Goal: Task Accomplishment & Management: Use online tool/utility

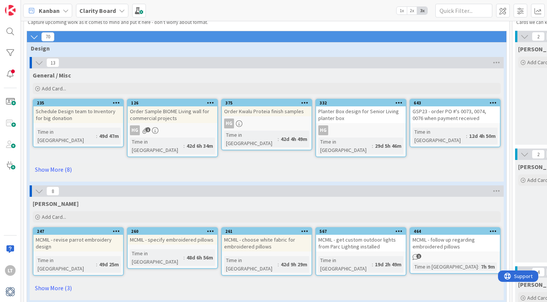
scroll to position [27, 0]
click at [50, 163] on link "Show More (8)" at bounding box center [267, 169] width 468 height 12
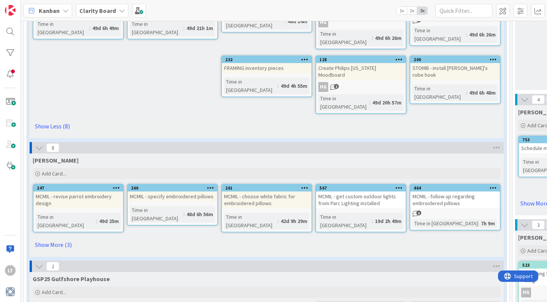
scroll to position [204, 0]
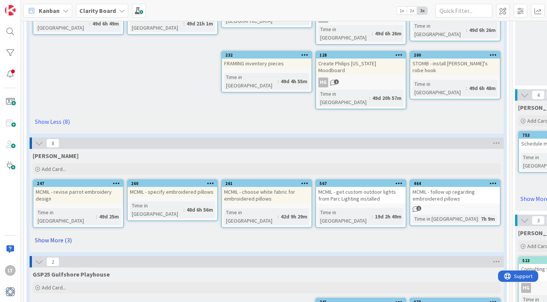
click at [51, 234] on link "Show More (3)" at bounding box center [267, 240] width 468 height 12
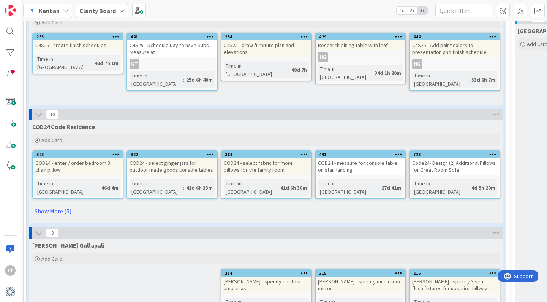
scroll to position [643, 0]
click at [48, 205] on link "Show More (5)" at bounding box center [266, 211] width 468 height 12
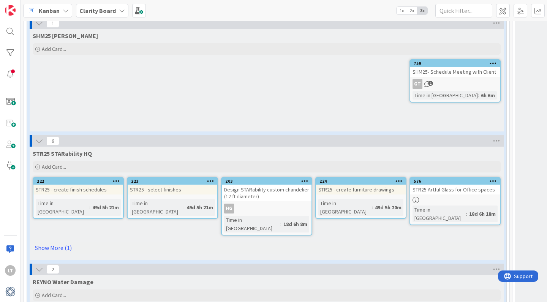
scroll to position [1985, 0]
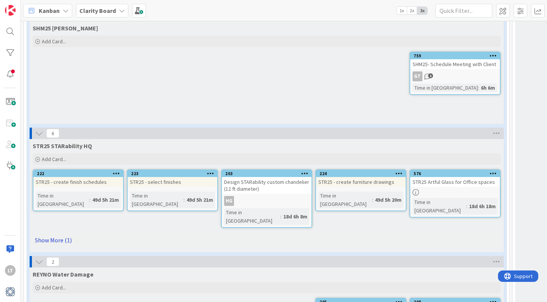
click at [58, 234] on link "Show More (1)" at bounding box center [267, 240] width 468 height 12
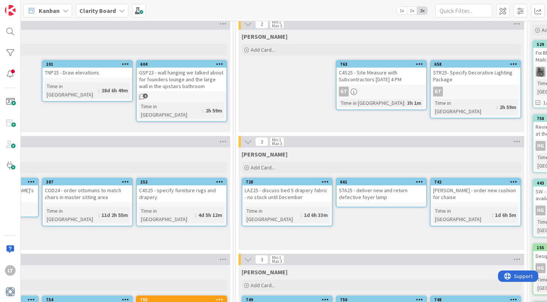
scroll to position [43, 570]
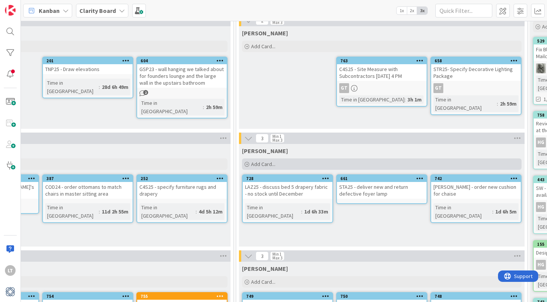
click at [283, 164] on div "Add Card..." at bounding box center [382, 163] width 280 height 11
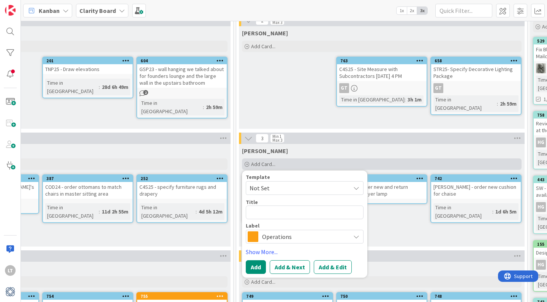
type textarea "x"
type textarea "4"
type textarea "x"
type textarea "4"
type textarea "x"
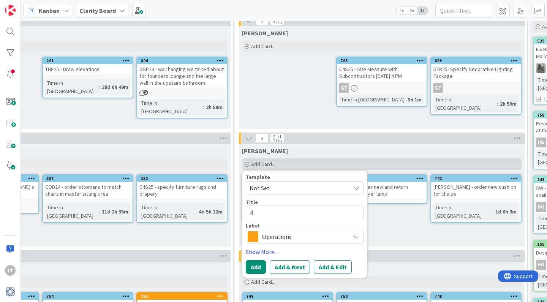
type textarea "4 S"
type textarea "x"
type textarea "4 Se"
type textarea "x"
type textarea "4 Sea"
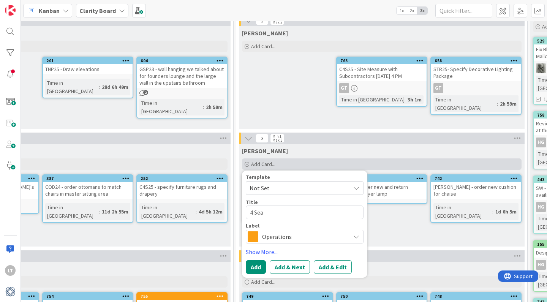
type textarea "x"
type textarea "4 Seas"
type textarea "x"
type textarea "4 Seaso"
type textarea "x"
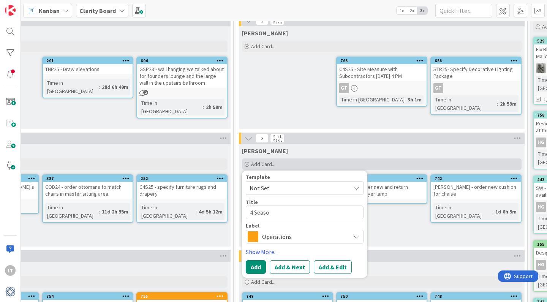
type textarea "4 Season"
type textarea "x"
type textarea "4 Seasons"
type textarea "x"
type textarea "4 Season"
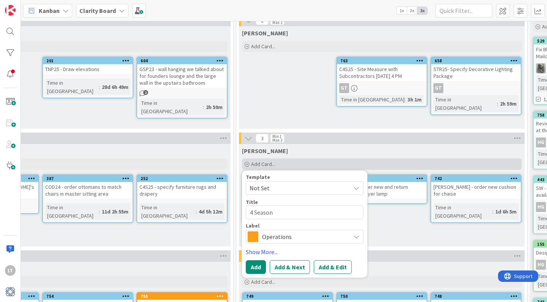
type textarea "x"
type textarea "4 Seaso"
type textarea "x"
type textarea "4 Seas"
type textarea "x"
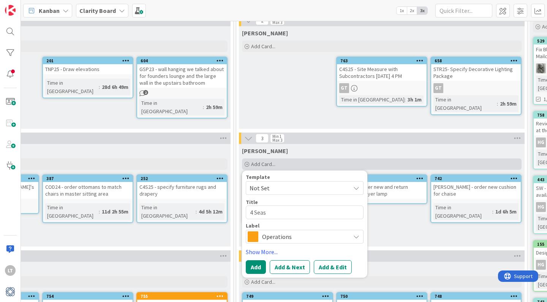
type textarea "4 Sea"
type textarea "x"
type textarea "4 Se"
type textarea "x"
type textarea "4 S"
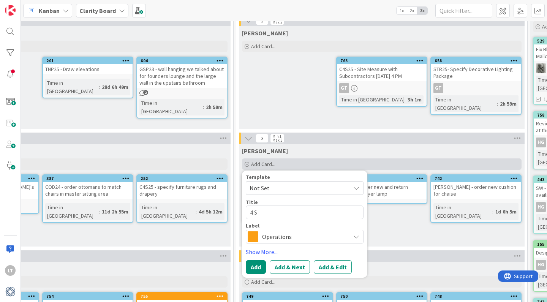
type textarea "x"
type textarea "4"
type textarea "x"
type textarea "4"
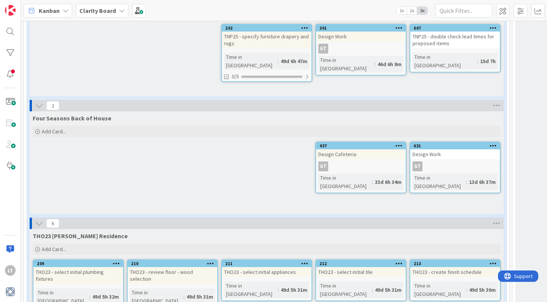
scroll to position [1536, 0]
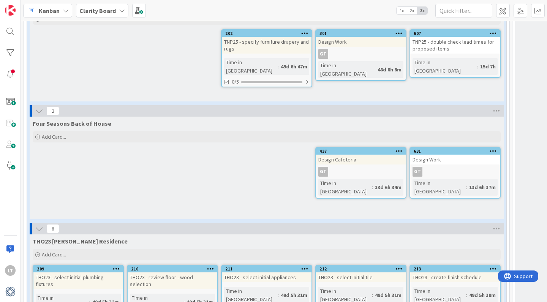
click at [337, 155] on div "Design Cafeteria" at bounding box center [361, 160] width 90 height 10
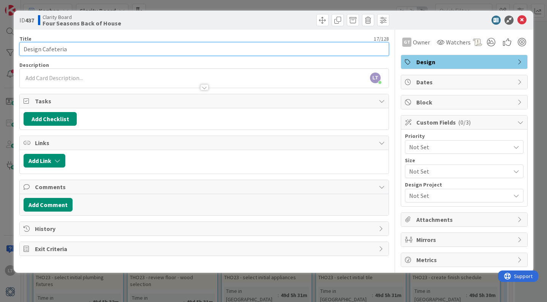
click at [22, 51] on input "Design Cafeteria" at bounding box center [204, 49] width 370 height 14
type input "FOU25 - Design Cafeteria"
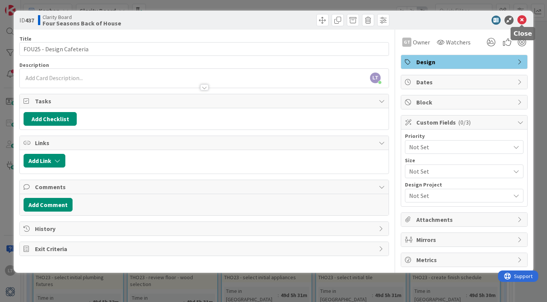
click at [520, 18] on icon at bounding box center [522, 20] width 9 height 9
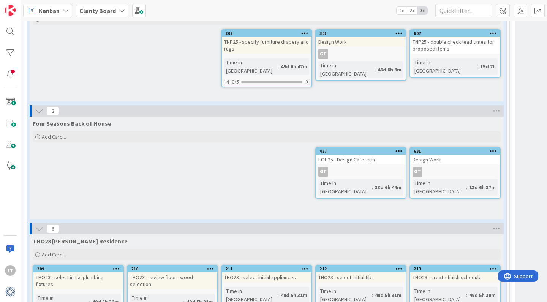
click at [452, 147] on div "631 Design Work GT Time in Column : 13d 6h 37m" at bounding box center [455, 173] width 91 height 52
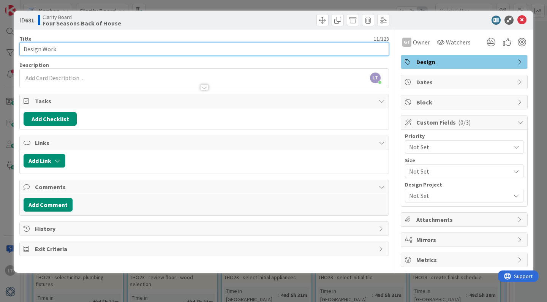
click at [25, 49] on input "Design Work" at bounding box center [204, 49] width 370 height 14
type input "FOU25 - Design Work"
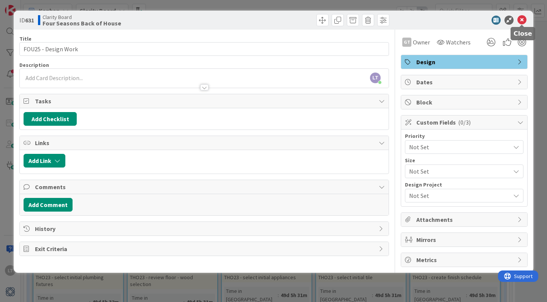
click at [521, 19] on icon at bounding box center [522, 20] width 9 height 9
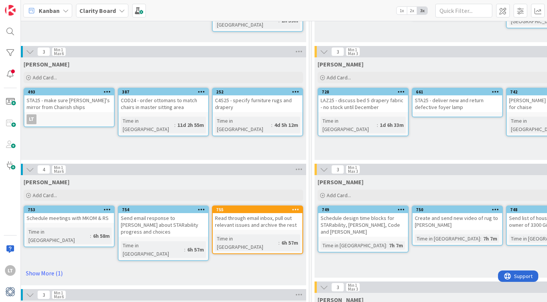
scroll to position [130, 495]
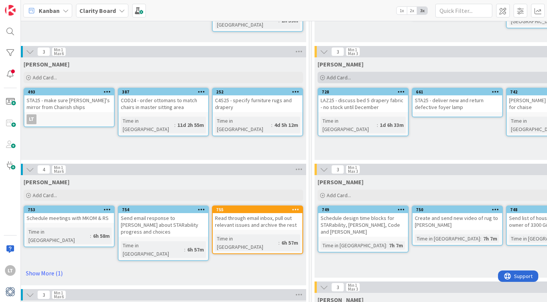
click at [347, 75] on span "Add Card..." at bounding box center [339, 77] width 24 height 7
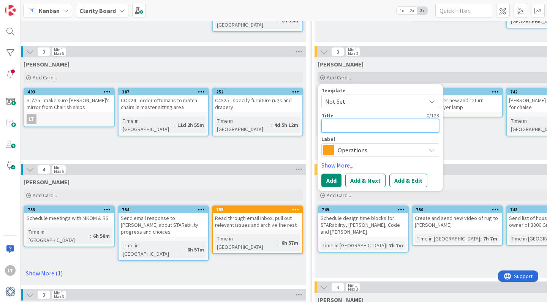
type textarea "x"
type textarea "F"
type textarea "x"
type textarea "FO"
type textarea "x"
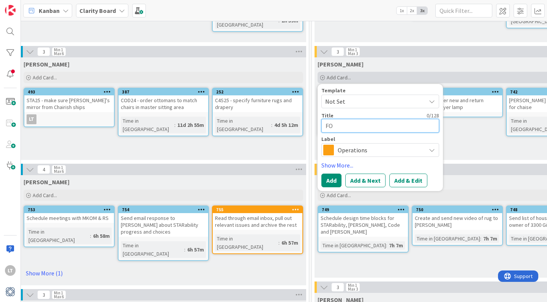
type textarea "FOU"
type textarea "x"
type textarea "[PERSON_NAME]"
type textarea "x"
type textarea "FOU"
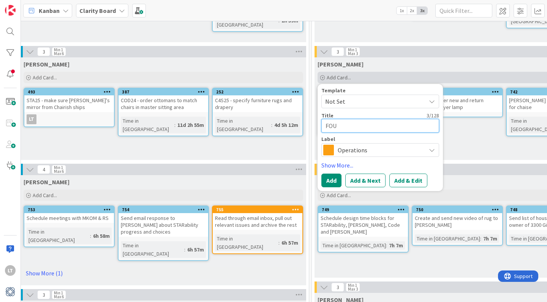
type textarea "x"
type textarea "FOU2"
type textarea "x"
type textarea "FOU25"
type textarea "x"
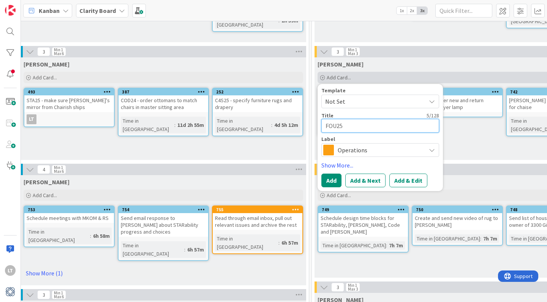
type textarea "FOU25"
type textarea "x"
type textarea "FOU25 -"
type textarea "x"
type textarea "FOU25 -"
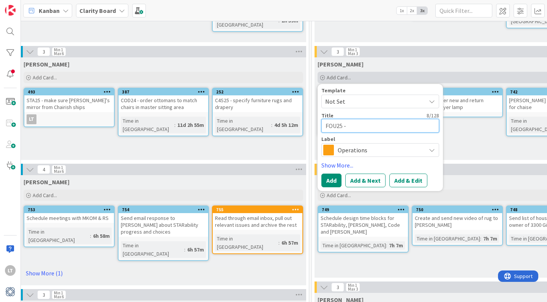
type textarea "x"
type textarea "FOU25 - P"
type textarea "x"
type textarea "FOU25 - PR"
type textarea "x"
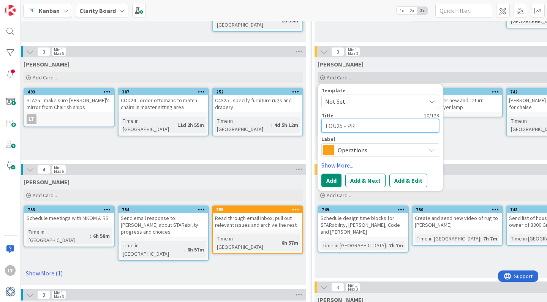
type textarea "FOU25 - PRI"
type textarea "x"
type textarea "FOU25 - PRIC"
type textarea "x"
type textarea "FOU25 - PRICE"
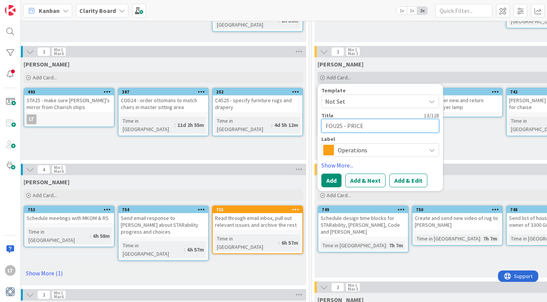
type textarea "x"
type textarea "FOU25 - PRICE"
type textarea "x"
type textarea "FOU25 - PRICE"
type textarea "x"
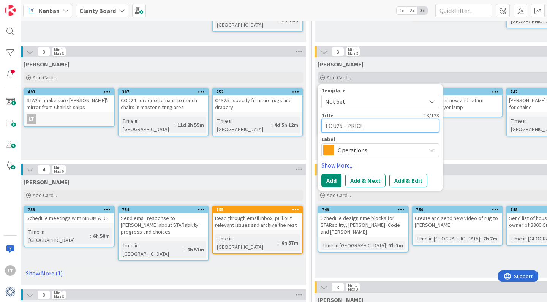
type textarea "FOU25 - PRIC"
type textarea "x"
type textarea "FOU25 - PRI"
type textarea "x"
type textarea "FOU25 - PR"
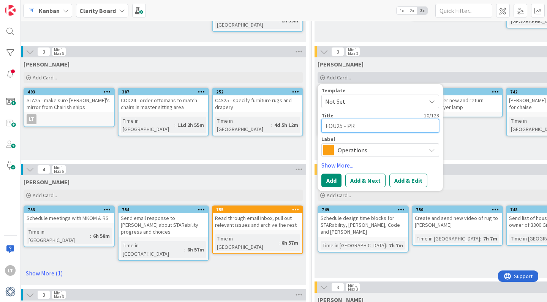
type textarea "x"
type textarea "FOU25 - P"
type textarea "x"
type textarea "FOU25 -"
type textarea "x"
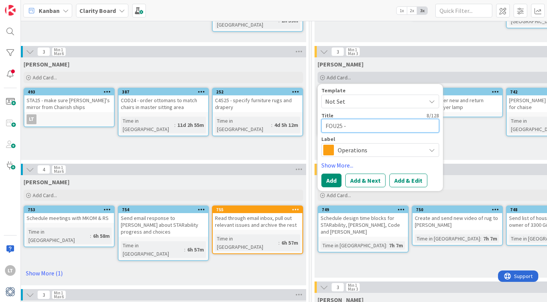
type textarea "FOU25 - p"
type textarea "x"
type textarea "FOU25 - pr"
type textarea "x"
type textarea "FOU25 - pri"
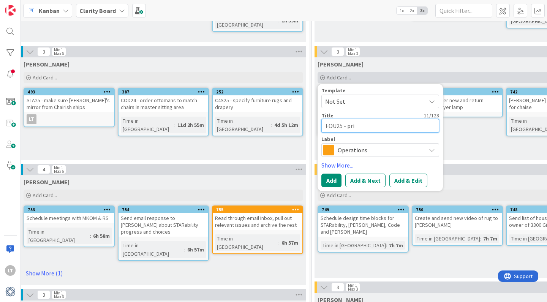
type textarea "x"
type textarea "FOU25 - pric"
type textarea "x"
type textarea "FOU25 - price"
type textarea "x"
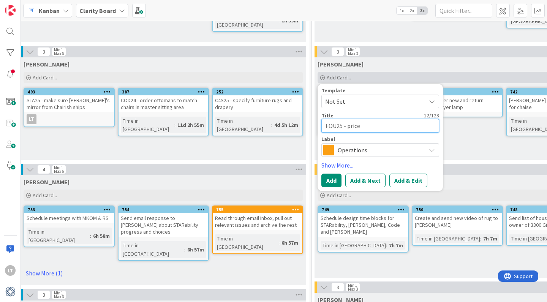
type textarea "FOU25 - price"
type textarea "x"
type textarea "FOU25 - price w"
type textarea "x"
type textarea "FOU25 - price wa"
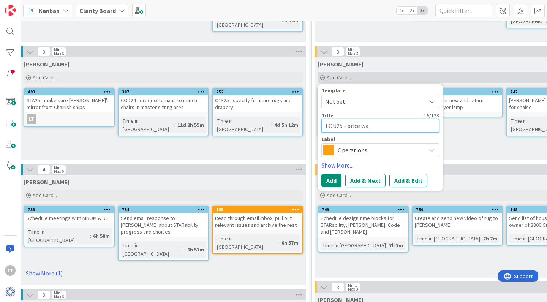
type textarea "x"
type textarea "FOU25 - price wal"
type textarea "x"
type textarea "FOU25 - price [PERSON_NAME]"
type textarea "x"
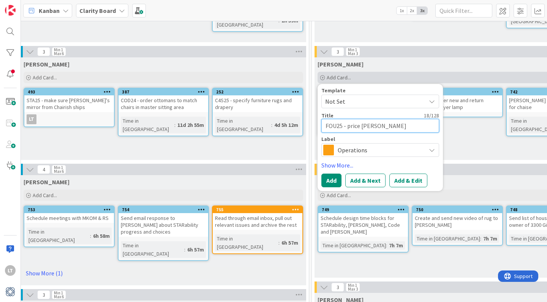
type textarea "FOU25 - price walpa"
type textarea "x"
type textarea "FOU25 - price walpap"
type textarea "x"
type textarea "FOU25 - price walpape"
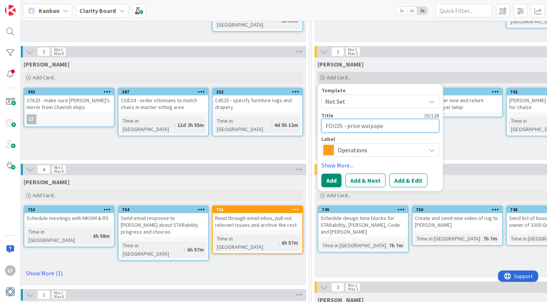
type textarea "x"
type textarea "FOU25 - price walpaper"
type textarea "x"
type textarea "FOU25 - price walpape"
type textarea "x"
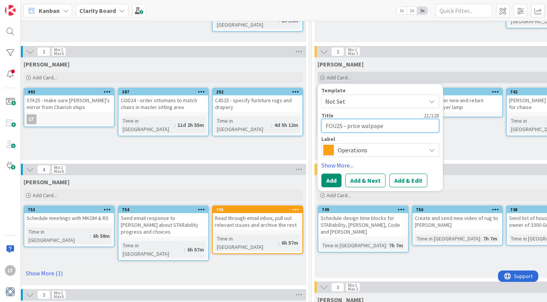
type textarea "FOU25 - price walpap"
type textarea "x"
type textarea "FOU25 - price walpa"
type textarea "x"
type textarea "FOU25 - price [PERSON_NAME]"
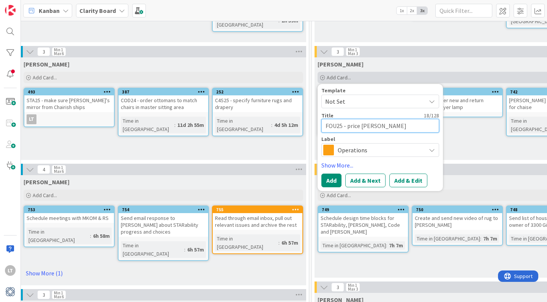
type textarea "x"
type textarea "FOU25 - price wal"
type textarea "x"
type textarea "FOU25 - price wa"
type textarea "x"
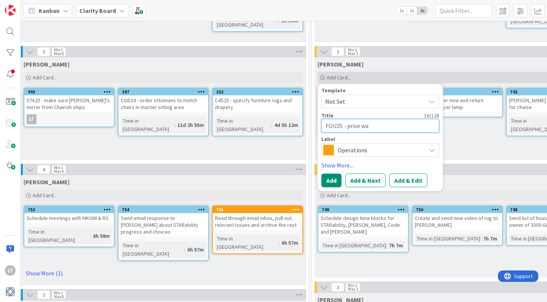
type textarea "FOU25 - price w"
type textarea "x"
type textarea "FOU25 - [PERSON_NAME]"
type textarea "x"
type textarea "FOU25 - price w"
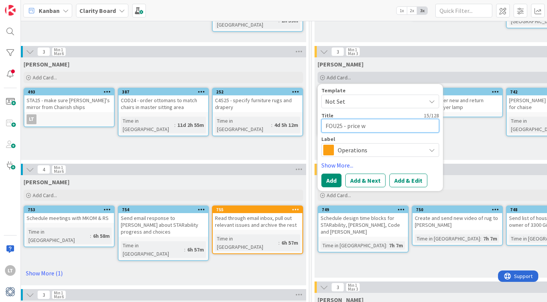
type textarea "x"
type textarea "FOU25 - price wa"
type textarea "x"
type textarea "FOU25 - price wal"
type textarea "x"
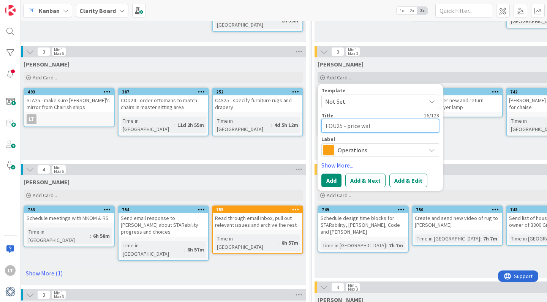
type textarea "FOU25 - price wall"
type textarea "x"
type textarea "FOU25 - price wallp"
type textarea "x"
type textarea "FOU25 - price wallpa"
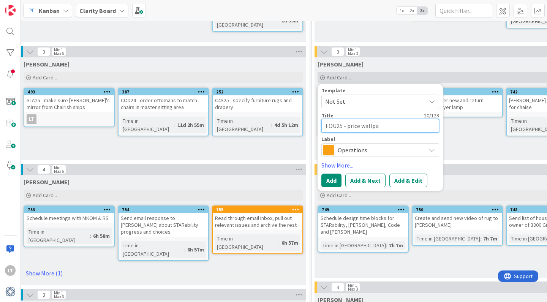
type textarea "x"
type textarea "FOU25 - price wallpap"
type textarea "x"
type textarea "FOU25 - price wallpapl"
type textarea "x"
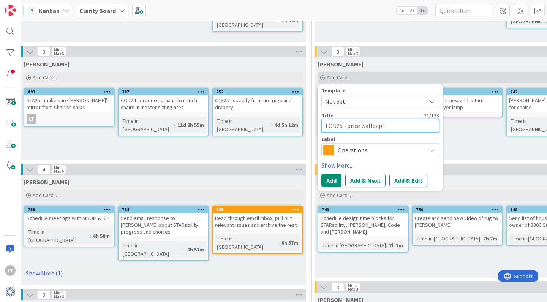
type textarea "FOU25 - price wallpaple"
type textarea "x"
type textarea "FOU25 - price wallpapler"
type textarea "x"
type textarea "FOU25 - price wallpaper"
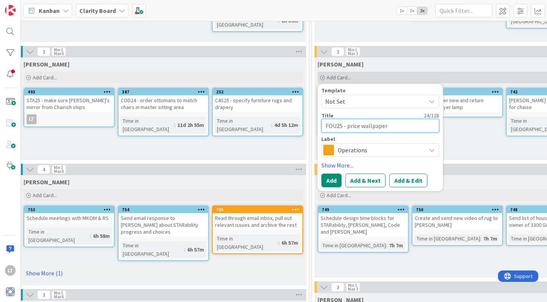
type textarea "x"
type textarea "FOU25 - price wallpaper &"
type textarea "x"
type textarea "FOU25 - price wallpaper &"
type textarea "x"
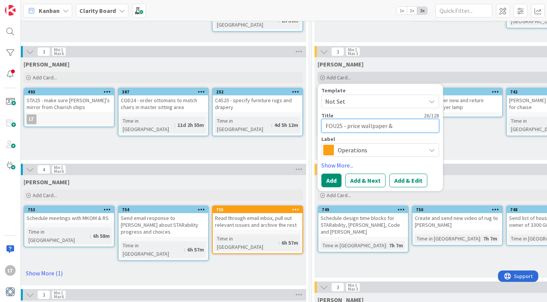
type textarea "FOU25 - price wallpaper & p"
type textarea "x"
type textarea "FOU25 - price wallpaper & pa"
type textarea "x"
type textarea "FOU25 - price wallpaper & [PERSON_NAME]"
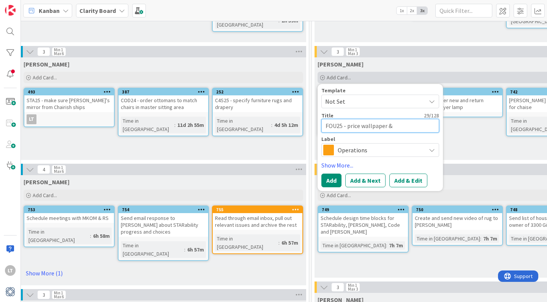
type textarea "x"
type textarea "FOU25 - price wallpaper & pain"
type textarea "x"
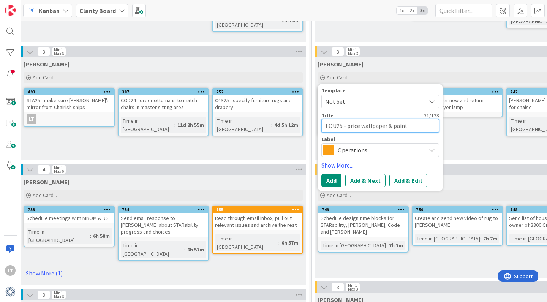
type textarea "FOU25 - price wallpaper & paint"
click at [346, 148] on span "Operations" at bounding box center [380, 150] width 84 height 11
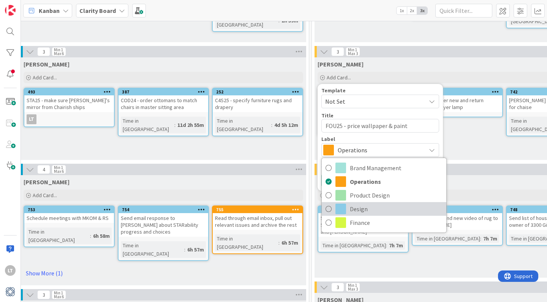
click at [339, 206] on span at bounding box center [341, 209] width 11 height 11
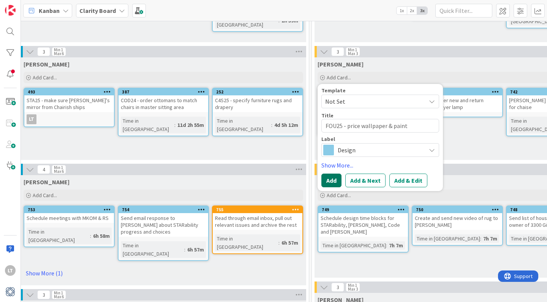
click at [334, 180] on button "Add" at bounding box center [332, 181] width 20 height 14
type textarea "x"
